Goal: Transaction & Acquisition: Register for event/course

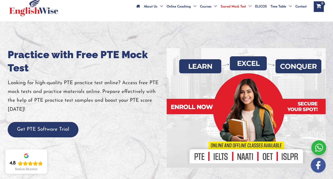
scroll to position [36, 0]
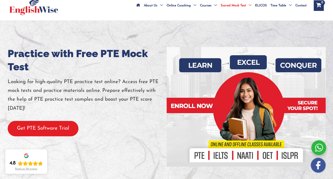
click at [27, 135] on button "Get PTE Software Trial" at bounding box center [43, 129] width 71 height 16
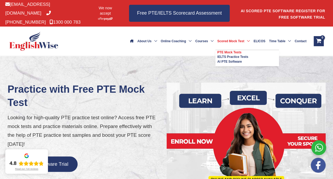
click at [238, 50] on span "PTE Mock Tests" at bounding box center [229, 52] width 24 height 4
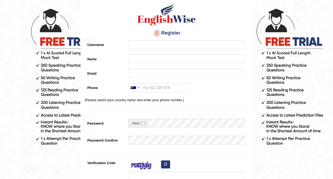
scroll to position [25, 0]
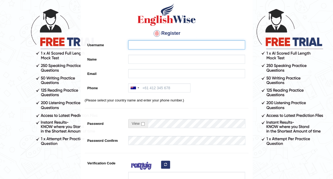
click at [137, 44] on input "Username" at bounding box center [186, 44] width 117 height 9
type input "kajal devi"
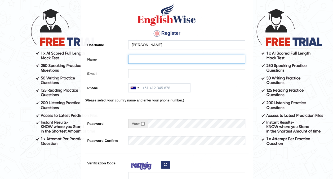
type input "kajal devi"
type input "Kajalkandol2000@gmail.com"
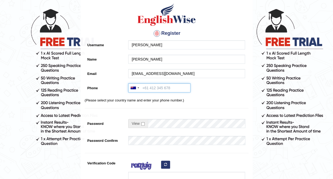
type input "+61451930957"
